Goal: Information Seeking & Learning: Learn about a topic

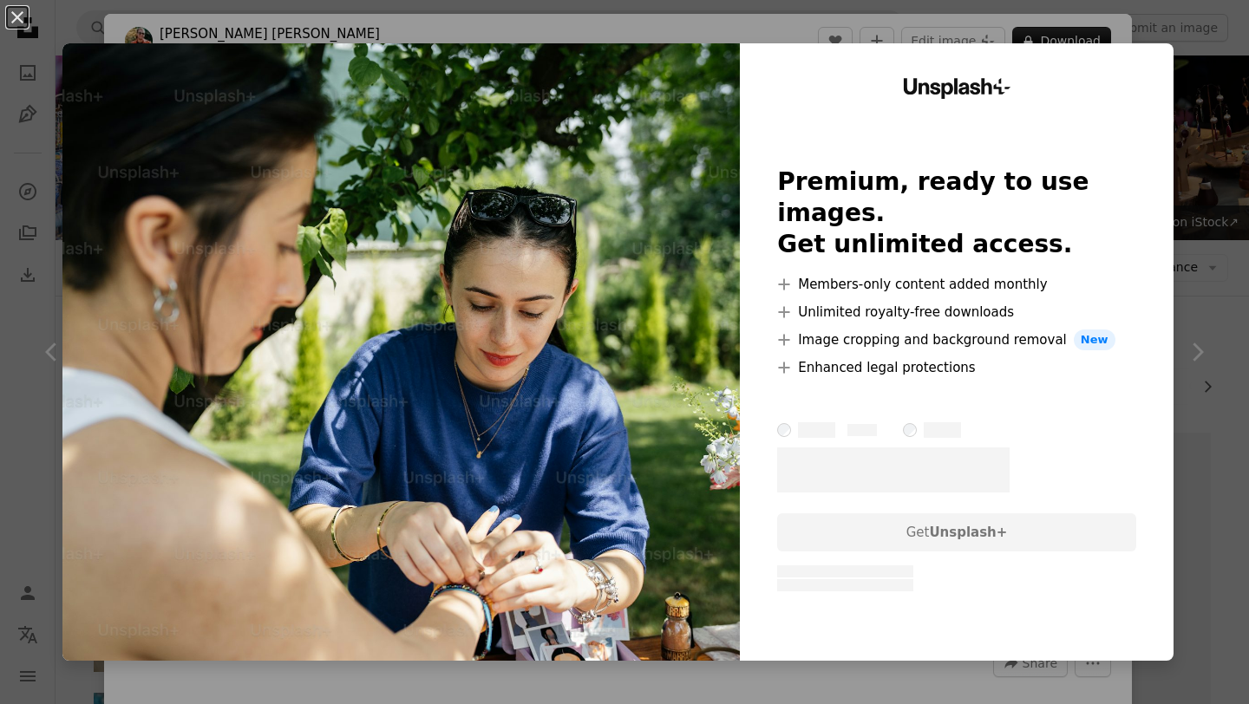
scroll to position [6694, 0]
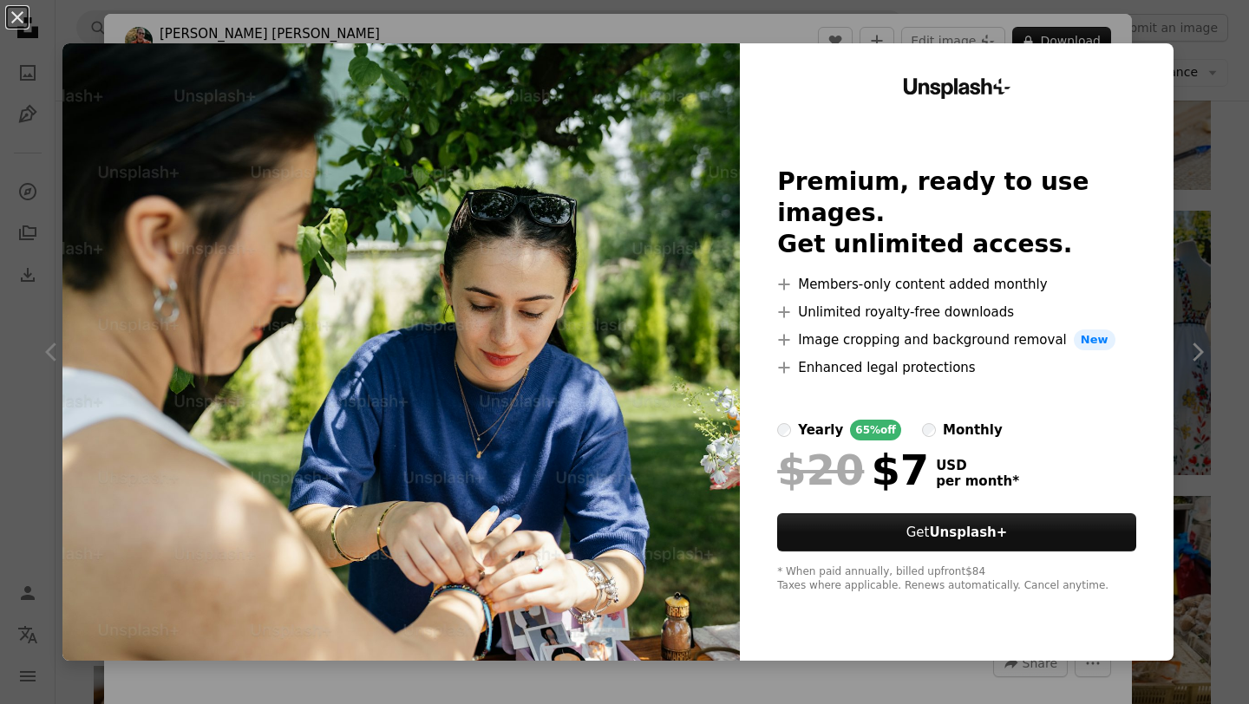
click at [1248, 167] on div "An X shape Unsplash+ Premium, ready to use images. Get unlimited access. A plus…" at bounding box center [624, 352] width 1249 height 704
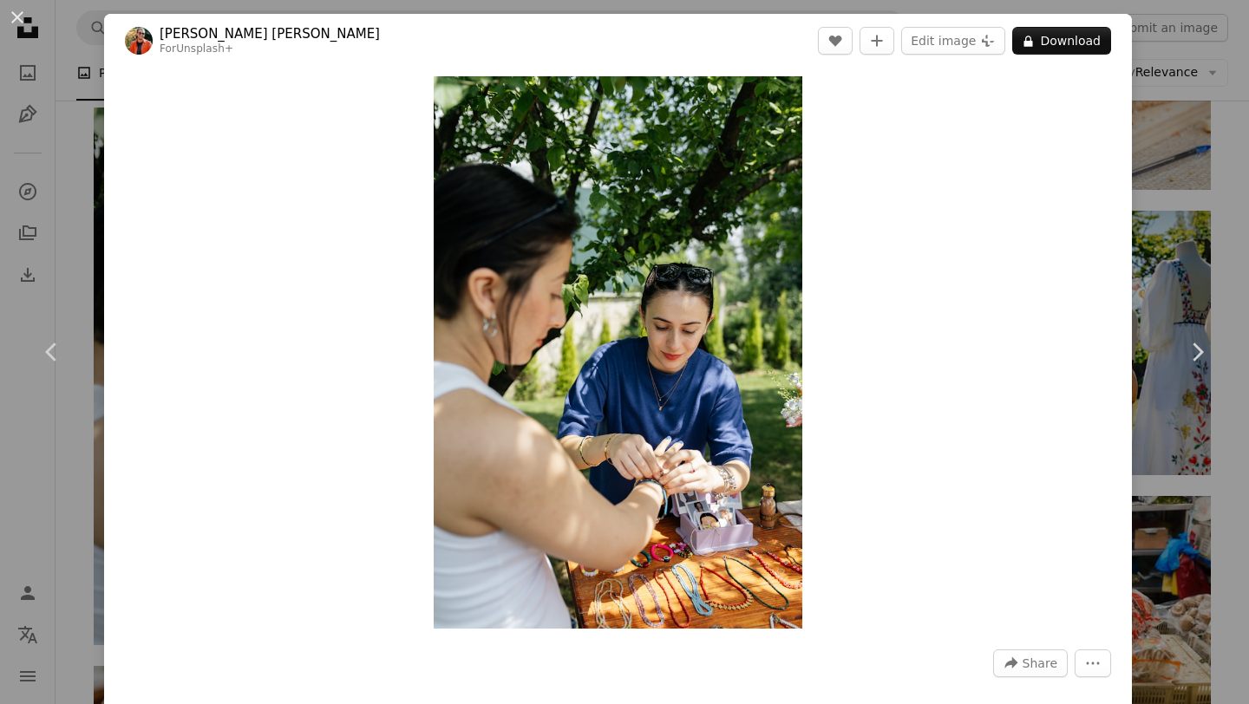
click at [1194, 141] on div "An X shape Chevron left Chevron right [PERSON_NAME] [PERSON_NAME] For Unsplash+…" at bounding box center [624, 352] width 1249 height 704
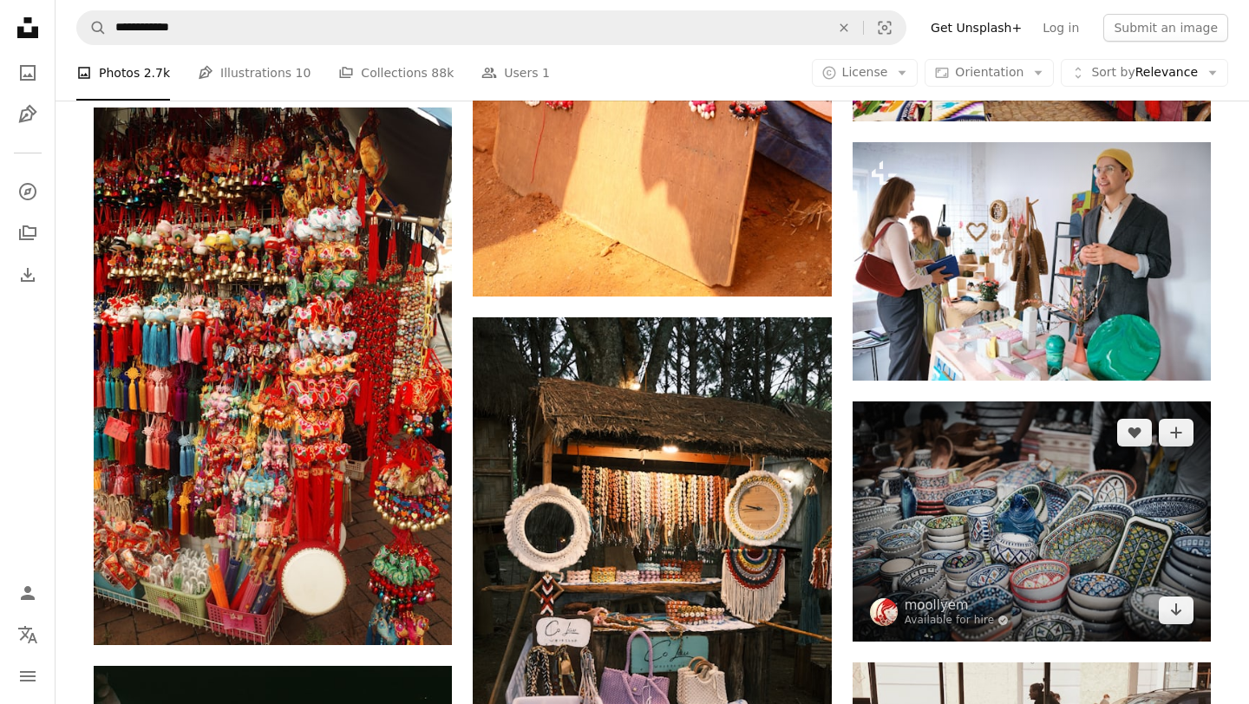
scroll to position [23447, 0]
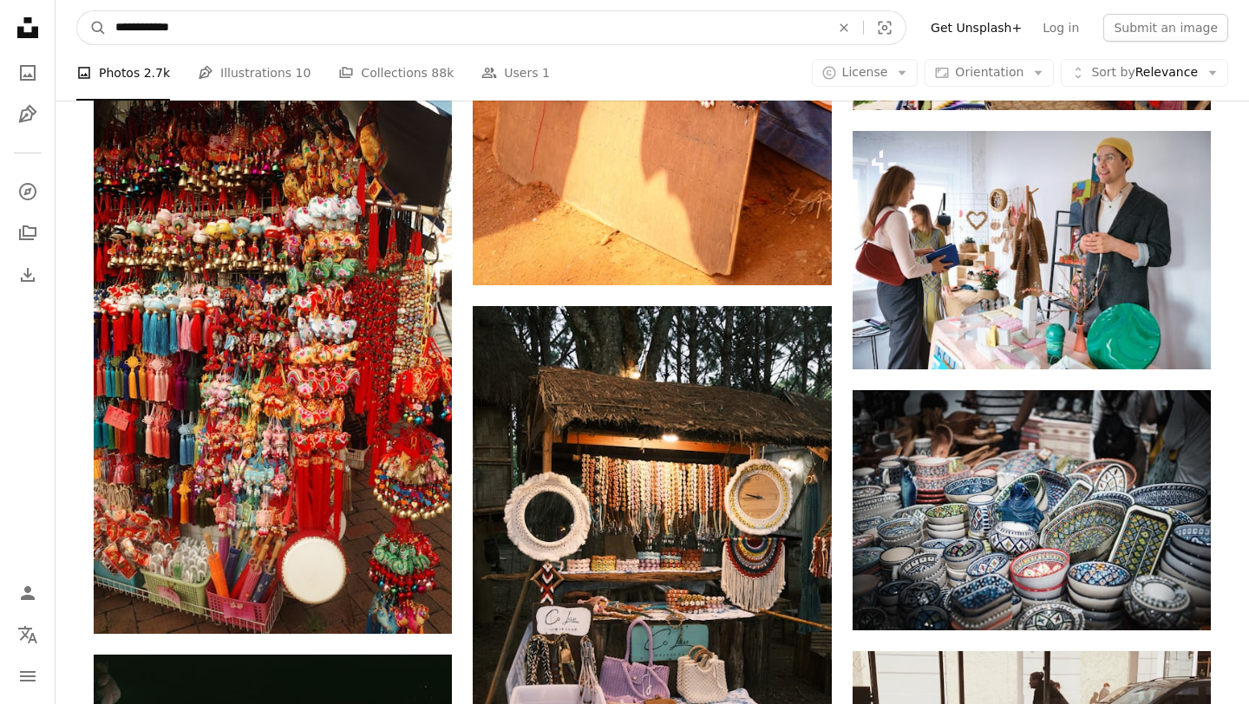
drag, startPoint x: 191, startPoint y: 24, endPoint x: 146, endPoint y: 24, distance: 45.1
click at [146, 24] on input "**********" at bounding box center [466, 27] width 718 height 33
type input "**********"
click button "A magnifying glass" at bounding box center [91, 27] width 29 height 33
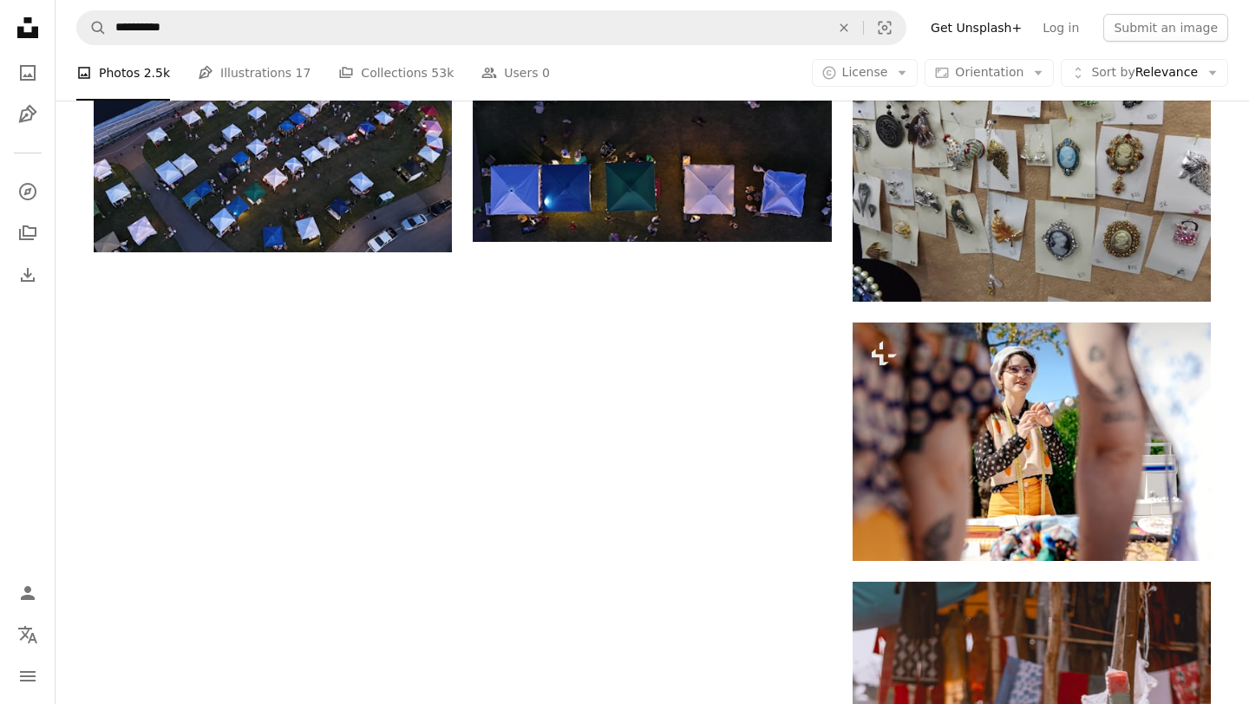
scroll to position [2325, 0]
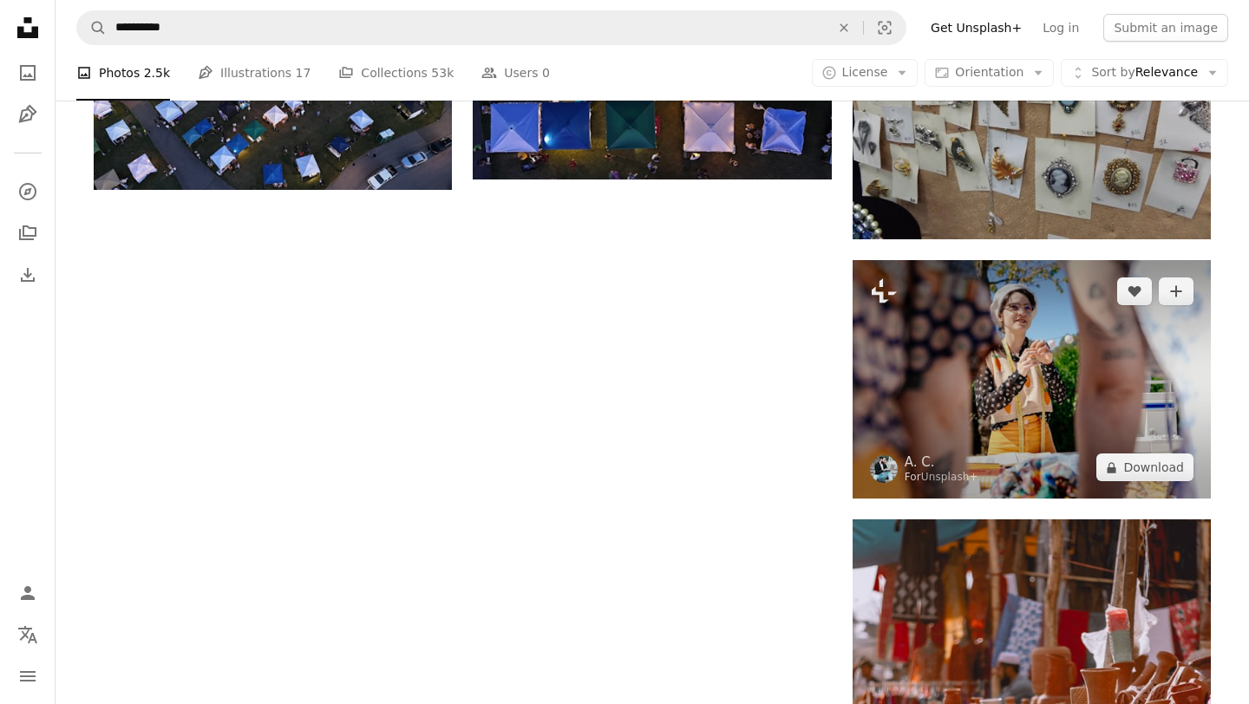
click at [956, 391] on img at bounding box center [1032, 379] width 358 height 239
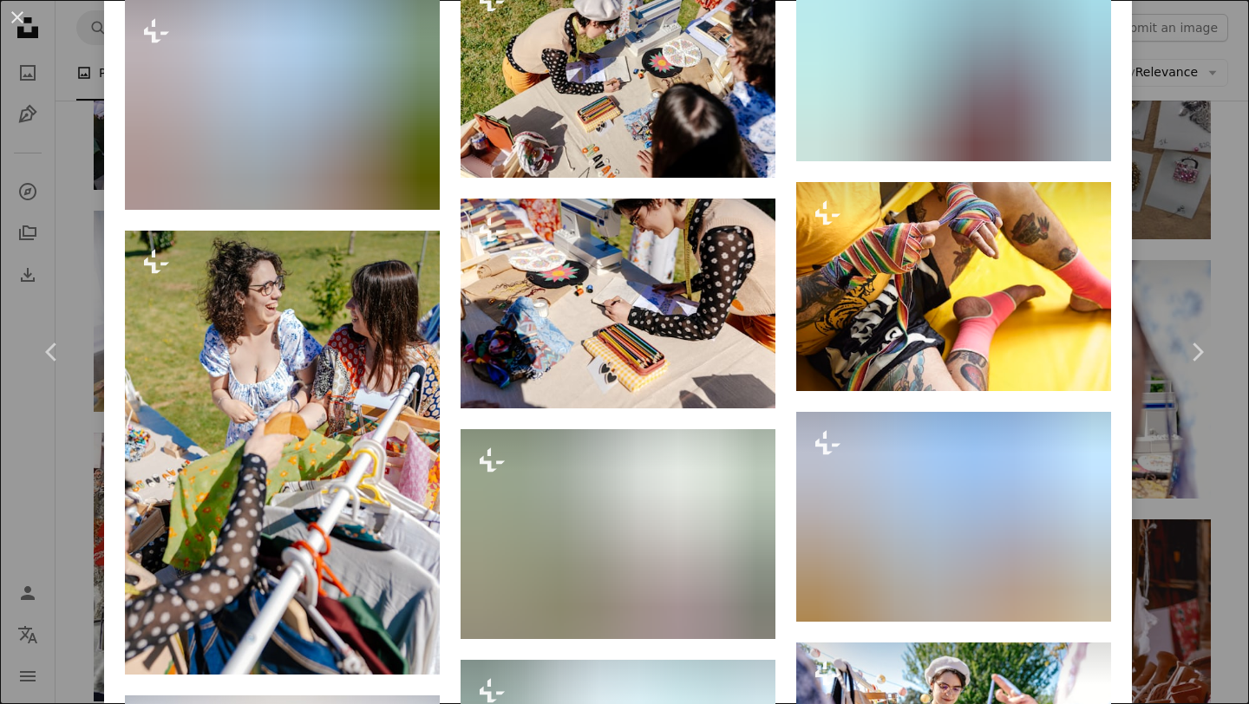
scroll to position [2029, 0]
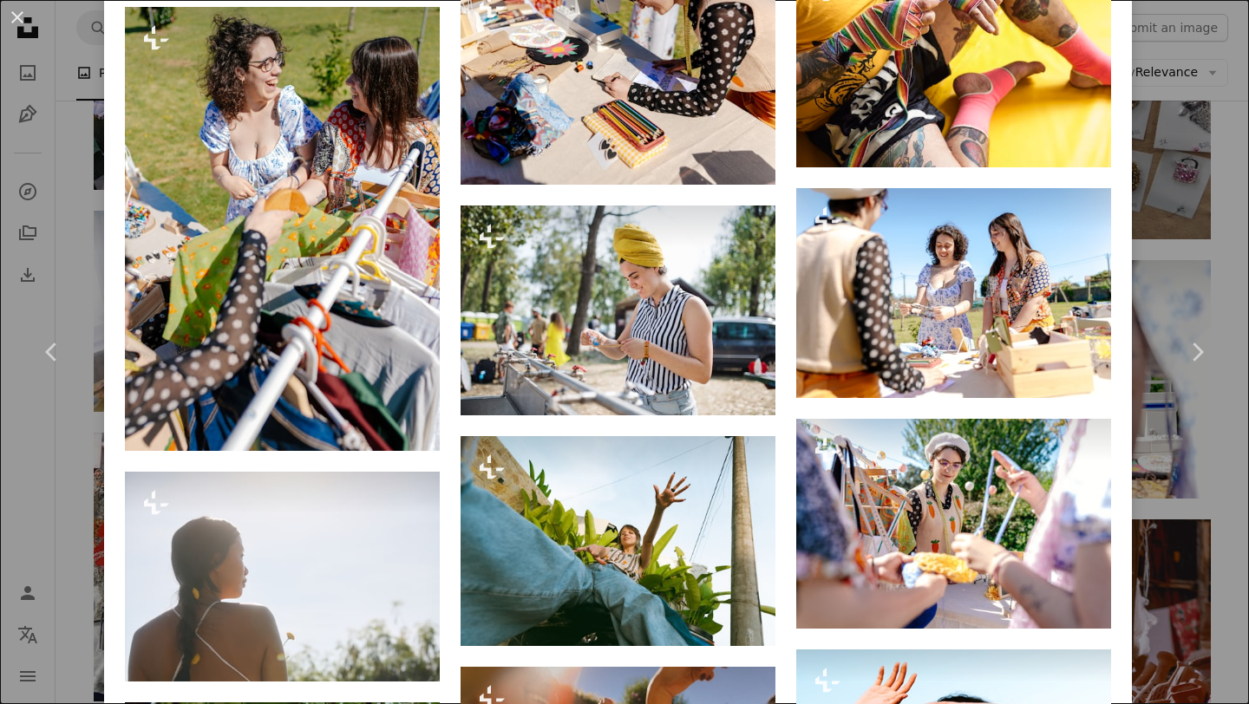
click at [1248, 252] on div "An X shape Chevron left Chevron right A. C. For Unsplash+ A heart A plus sign E…" at bounding box center [624, 352] width 1249 height 704
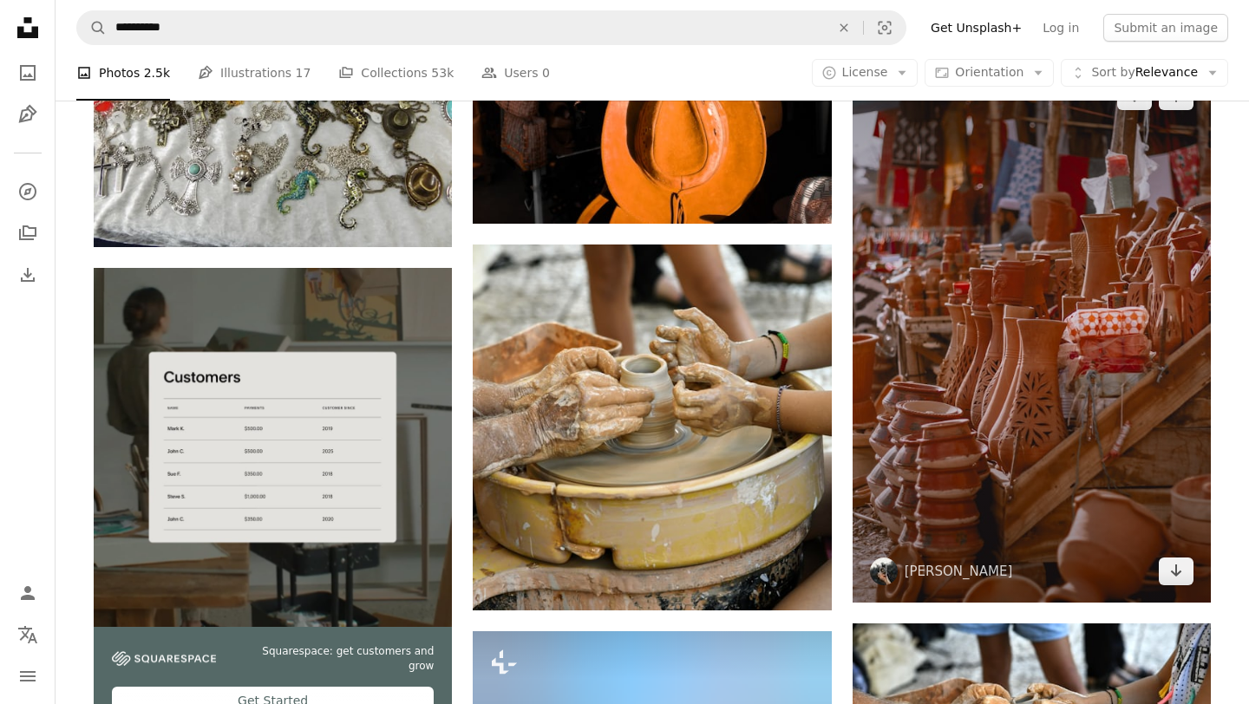
scroll to position [2859, 0]
